Goal: Transaction & Acquisition: Purchase product/service

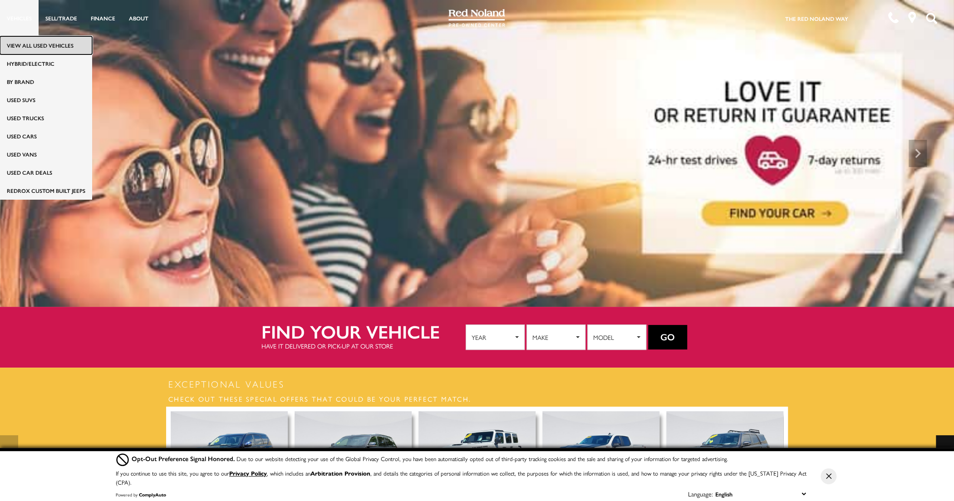
click at [19, 43] on link "View All Used Vehicles" at bounding box center [46, 45] width 92 height 18
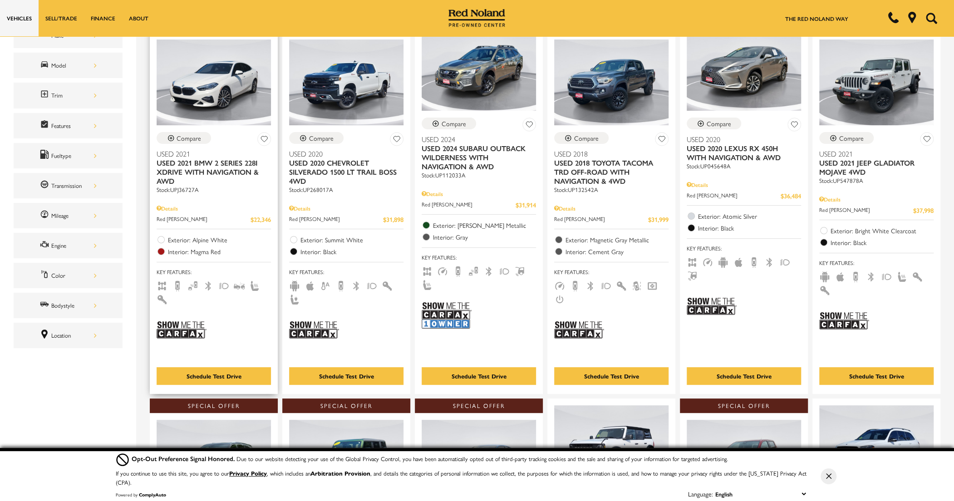
scroll to position [182, 0]
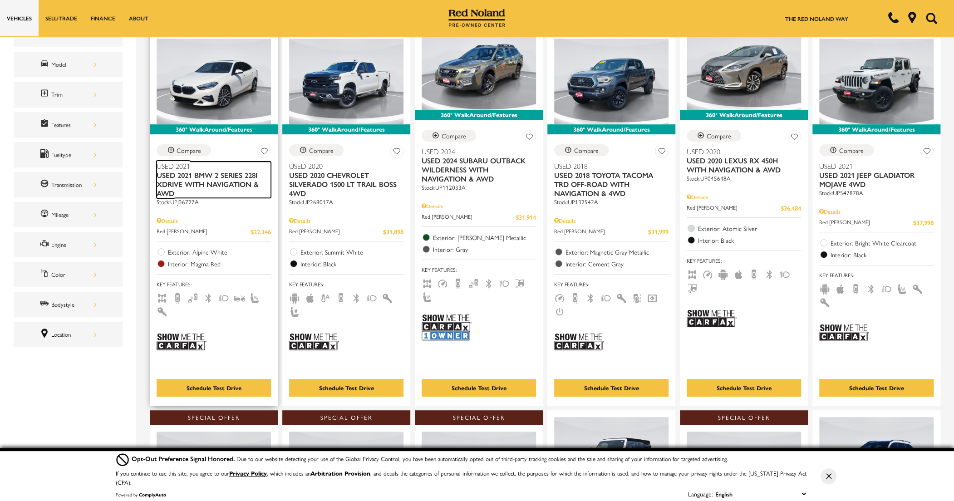
click at [195, 177] on span "Used 2021 BMW 2 Series 228i xDrive With Navigation & AWD" at bounding box center [211, 184] width 108 height 27
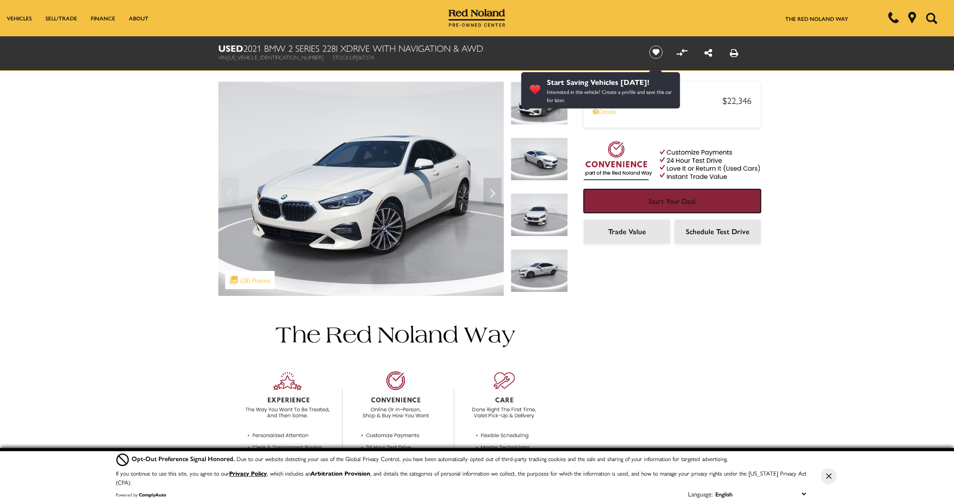
click at [668, 197] on span "Start Your Deal" at bounding box center [672, 201] width 47 height 10
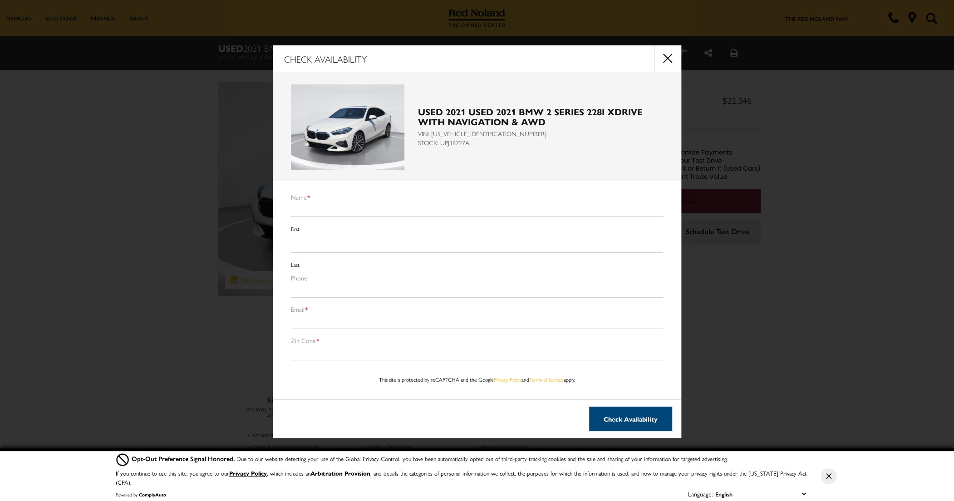
scroll to position [2, 0]
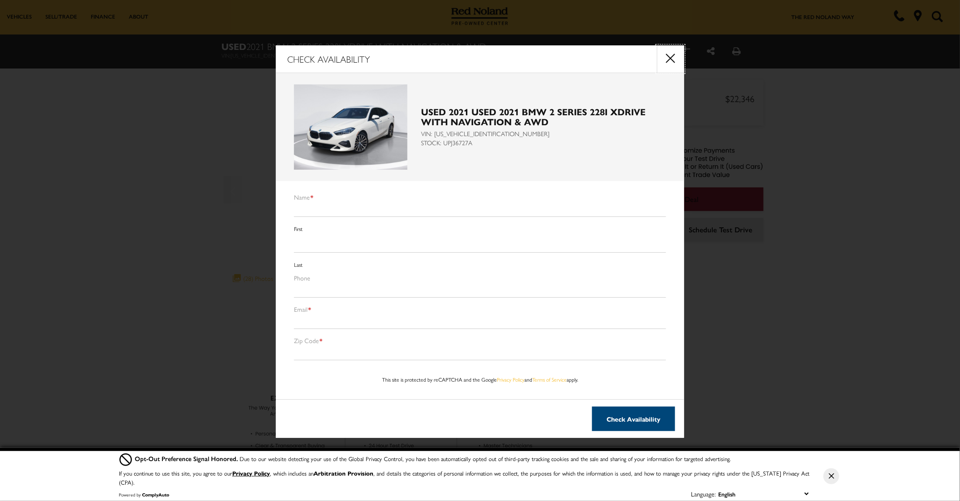
click at [671, 61] on button "close" at bounding box center [670, 58] width 27 height 27
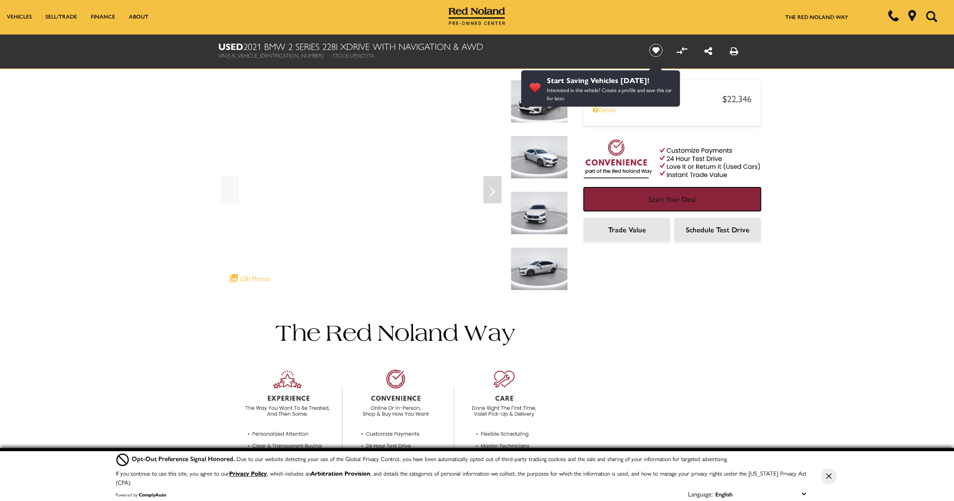
click at [715, 196] on link "Start Your Deal" at bounding box center [672, 199] width 177 height 24
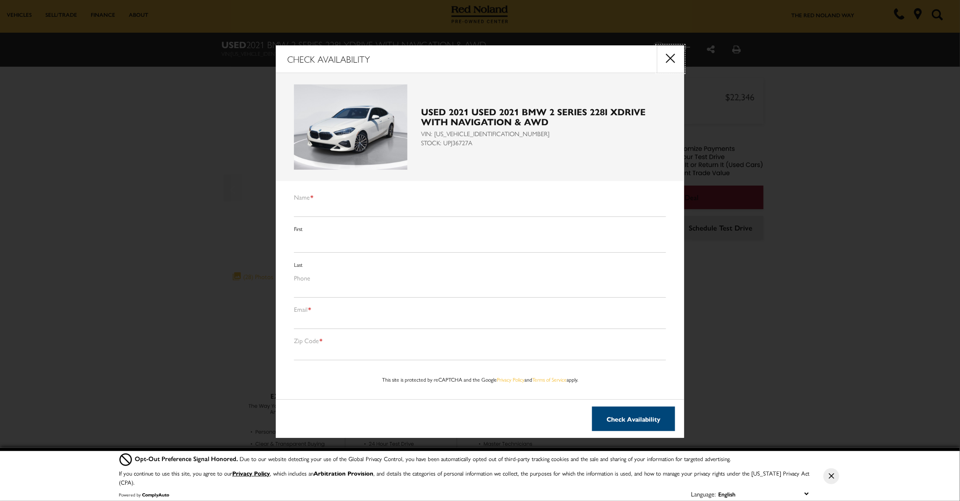
click at [669, 62] on button "close" at bounding box center [670, 58] width 27 height 27
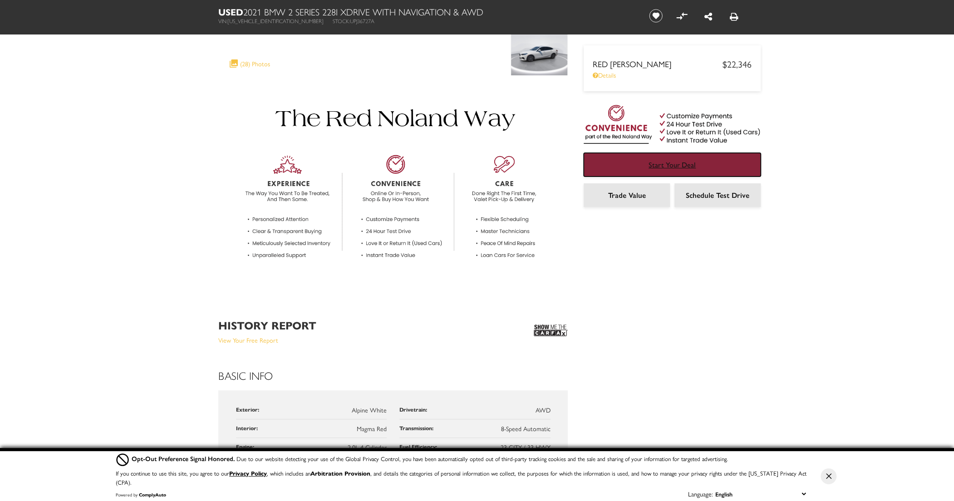
scroll to position [231, 0]
